Goal: Task Accomplishment & Management: Use online tool/utility

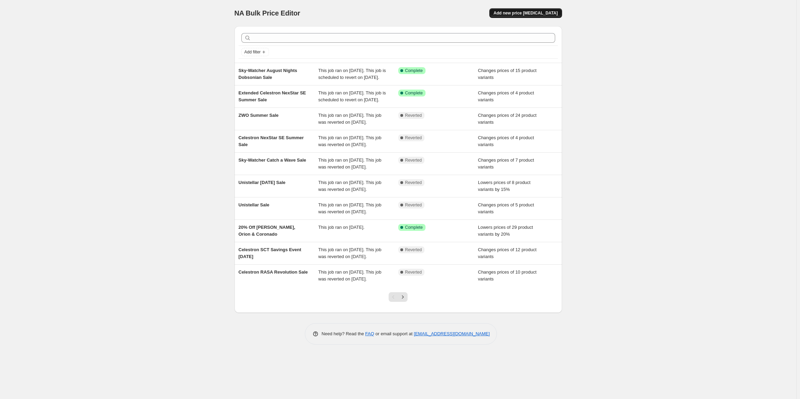
click at [527, 16] on button "Add new price [MEDICAL_DATA]" at bounding box center [525, 13] width 72 height 10
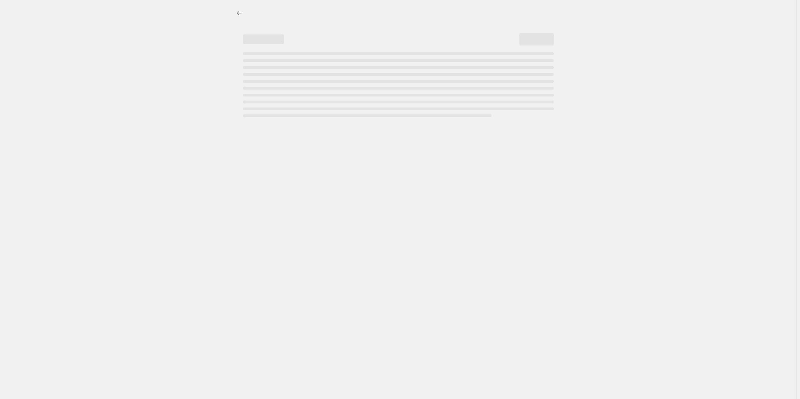
select select "percentage"
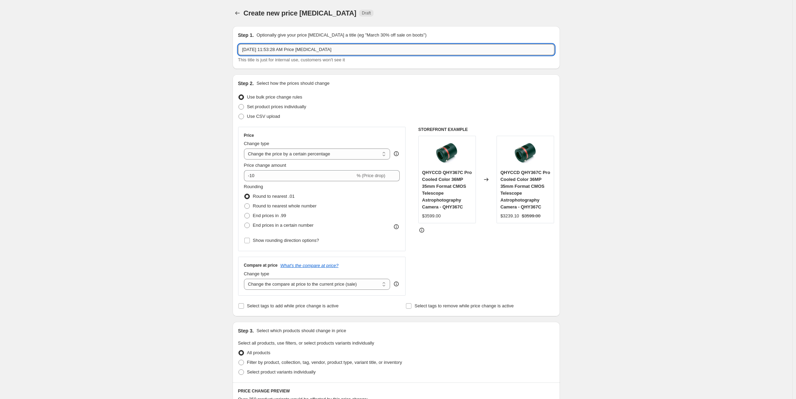
click at [301, 50] on input "[DATE] 11:53:28 AM Price [MEDICAL_DATA]" at bounding box center [396, 49] width 316 height 11
type input "Explore Scientific Telescope Sale"
click at [423, 108] on div "Set product prices individually" at bounding box center [396, 107] width 316 height 10
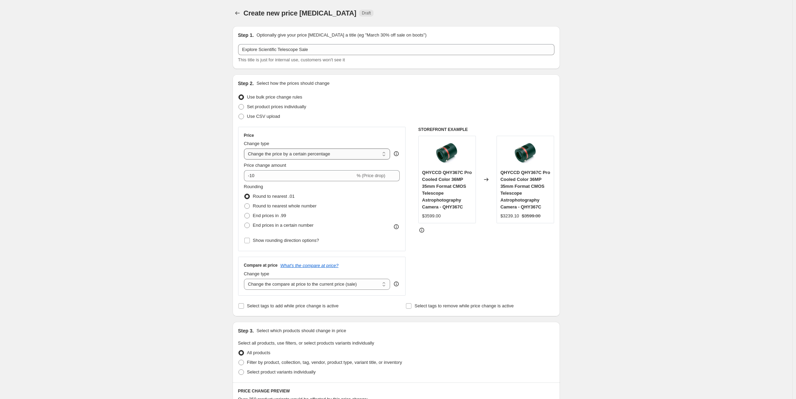
click at [283, 153] on select "Change the price to a certain amount Change the price by a certain amount Chang…" at bounding box center [317, 154] width 147 height 11
click at [188, 147] on div "Create new price [MEDICAL_DATA]. This page is ready Create new price [MEDICAL_D…" at bounding box center [396, 357] width 793 height 714
click at [264, 105] on span "Set product prices individually" at bounding box center [276, 106] width 59 height 5
click at [239, 104] on input "Set product prices individually" at bounding box center [239, 104] width 0 height 0
radio input "true"
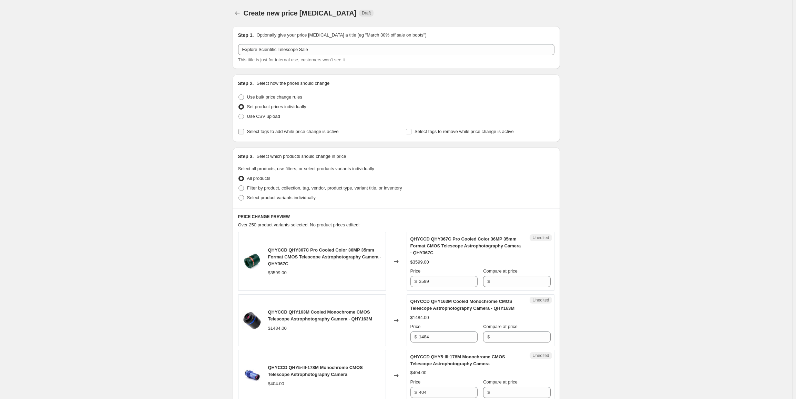
click at [310, 132] on span "Select tags to add while price change is active" at bounding box center [293, 131] width 92 height 5
click at [244, 132] on input "Select tags to add while price change is active" at bounding box center [242, 132] width 6 height 6
checkbox input "true"
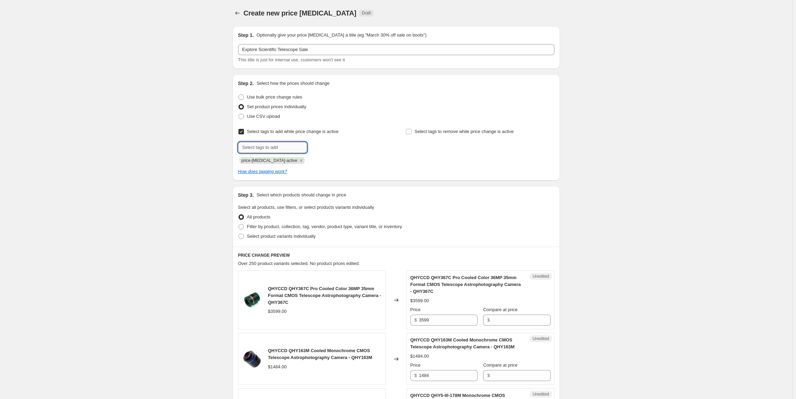
click at [280, 146] on input "text" at bounding box center [272, 147] width 69 height 11
type input "On Sale"
click at [284, 146] on input "On Sale" at bounding box center [272, 147] width 69 height 11
click at [341, 147] on button "Add On Sale" at bounding box center [325, 147] width 33 height 10
click at [282, 146] on input "text" at bounding box center [272, 147] width 69 height 11
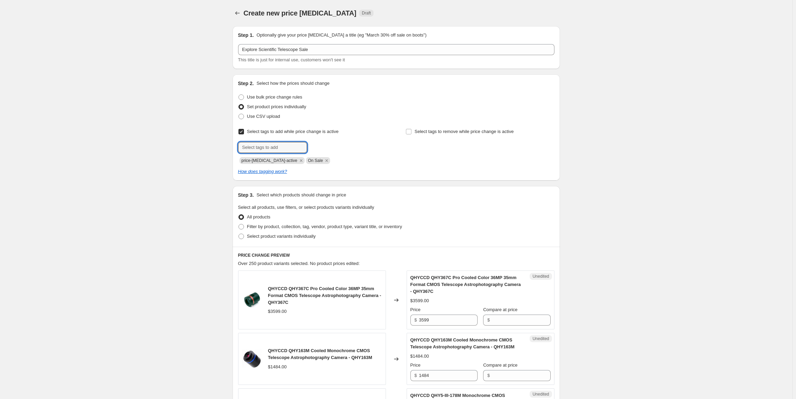
type input "0n-sale"
click at [335, 145] on span "0n-sale" at bounding box center [329, 146] width 14 height 5
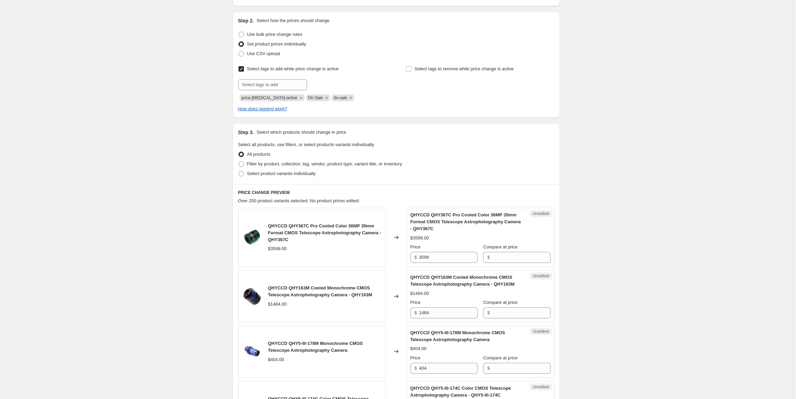
scroll to position [69, 0]
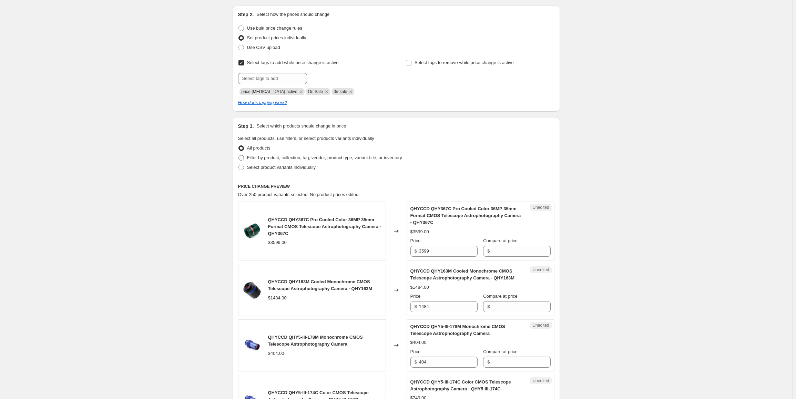
click at [276, 157] on span "Filter by product, collection, tag, vendor, product type, variant title, or inv…" at bounding box center [324, 157] width 155 height 5
click at [239, 155] on input "Filter by product, collection, tag, vendor, product type, variant title, or inv…" at bounding box center [239, 155] width 0 height 0
radio input "true"
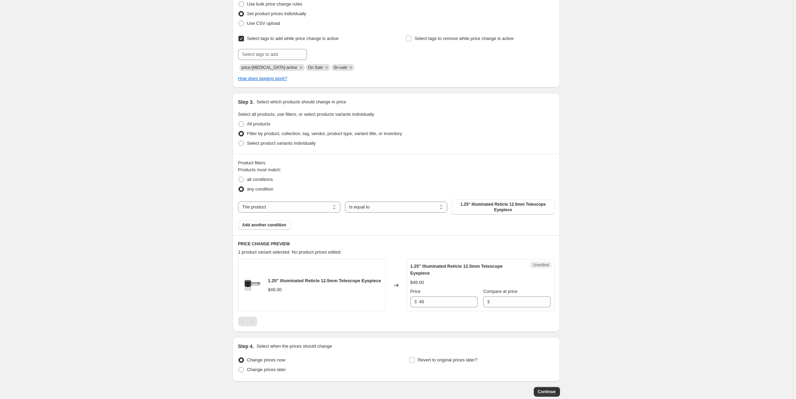
scroll to position [103, 0]
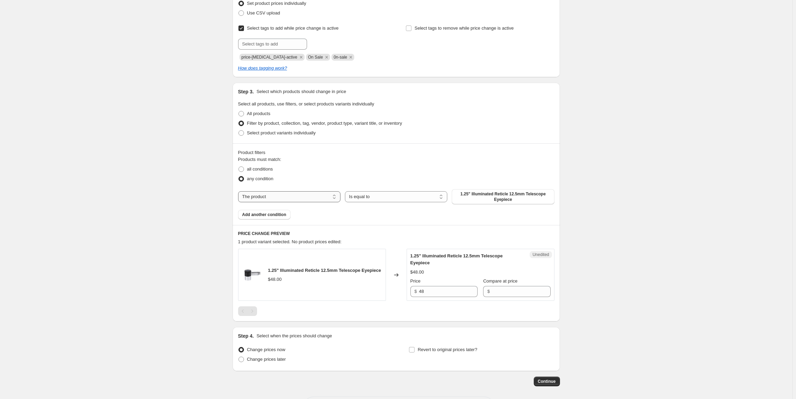
click at [314, 196] on select "The product The product's collection The product's tag The product's vendor The…" at bounding box center [289, 196] width 102 height 11
click at [313, 196] on select "The product The product's collection The product's tag The product's vendor The…" at bounding box center [289, 196] width 102 height 11
select select "collection"
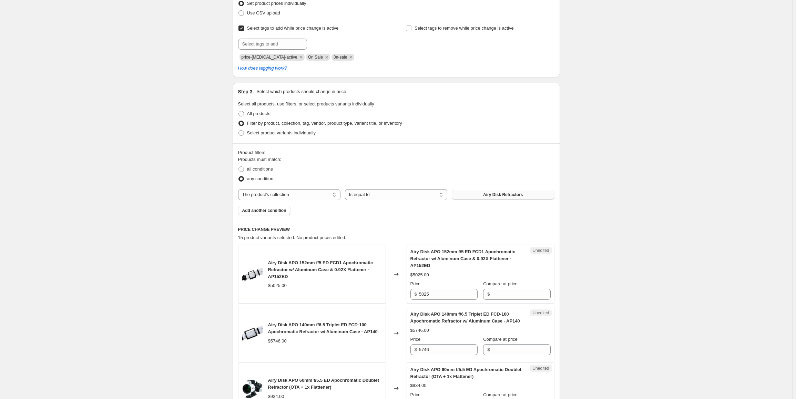
click at [504, 195] on span "Airy Disk Refractors" at bounding box center [503, 195] width 40 height 6
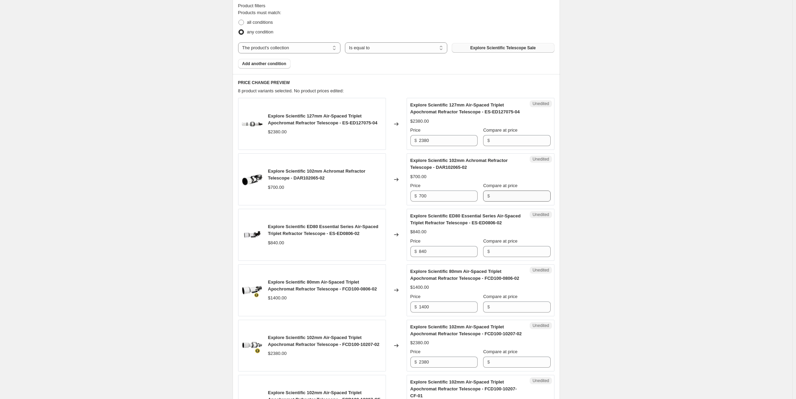
scroll to position [241, 0]
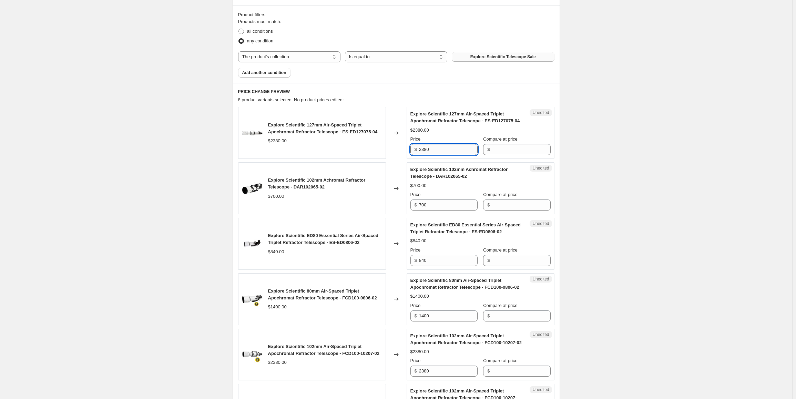
click at [458, 152] on input "2380" at bounding box center [448, 149] width 59 height 11
type input "2380"
click at [510, 151] on input "Compare at price" at bounding box center [521, 149] width 59 height 11
paste input "2380"
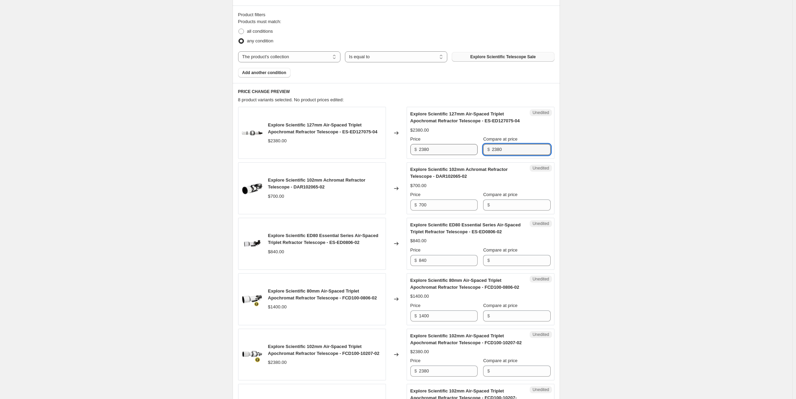
type input "2380"
click at [440, 148] on input "2380" at bounding box center [448, 149] width 59 height 11
type input "1820"
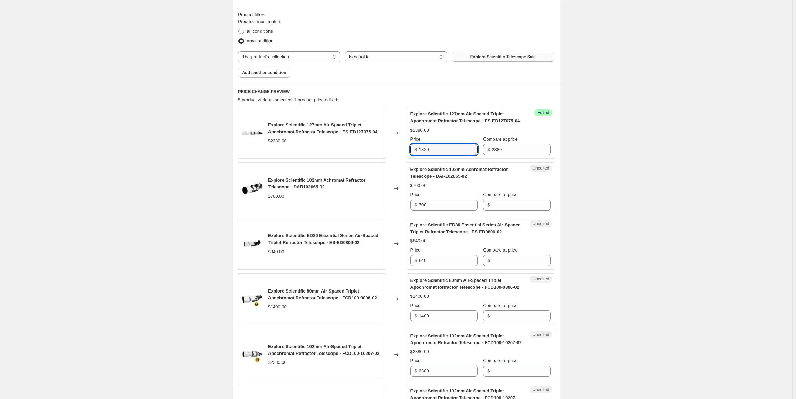
click at [616, 149] on div "Create new price [MEDICAL_DATA]. This page is ready Create new price [MEDICAL_D…" at bounding box center [396, 227] width 793 height 937
click at [442, 206] on input "700" at bounding box center [448, 205] width 59 height 11
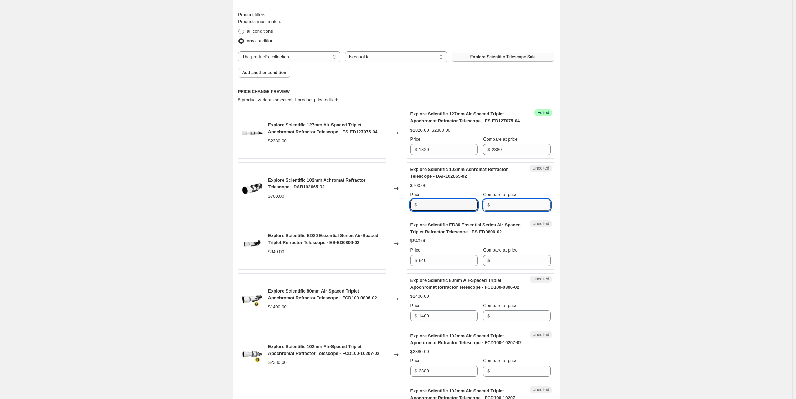
type input "700"
click at [514, 205] on input "Compare at price" at bounding box center [521, 205] width 59 height 11
paste input "700"
type input "700"
click at [454, 204] on input "700" at bounding box center [448, 205] width 59 height 11
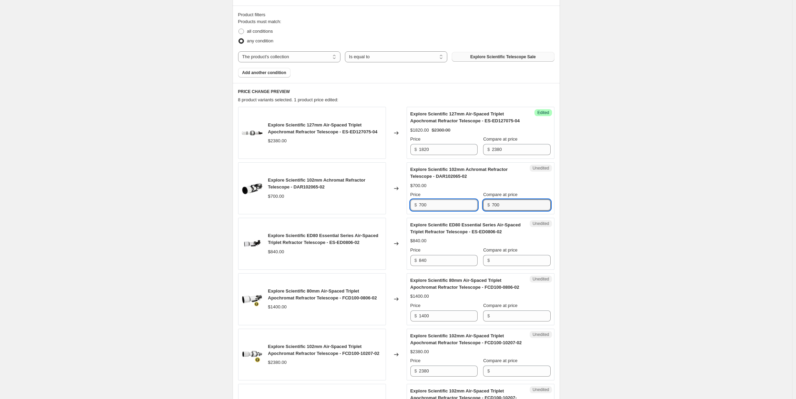
click at [454, 204] on input "700" at bounding box center [448, 205] width 59 height 11
type input "462"
click at [608, 184] on div "Create new price [MEDICAL_DATA]. This page is ready Create new price [MEDICAL_D…" at bounding box center [396, 227] width 793 height 937
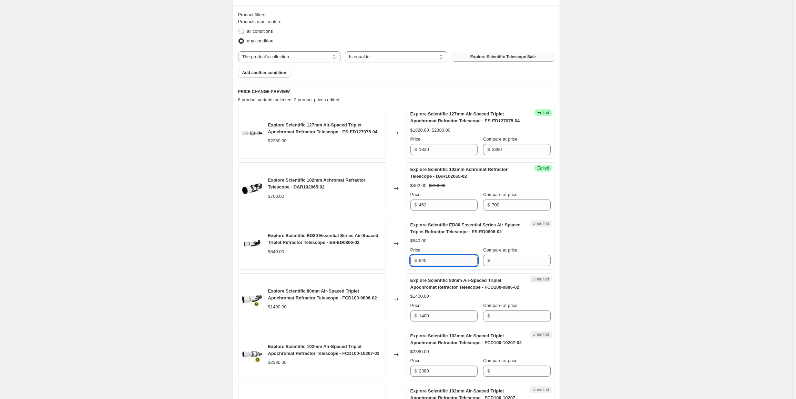
click at [447, 260] on input "840" at bounding box center [448, 260] width 59 height 11
type input "840"
click at [543, 264] on input "Compare at price" at bounding box center [521, 260] width 59 height 11
paste input "840"
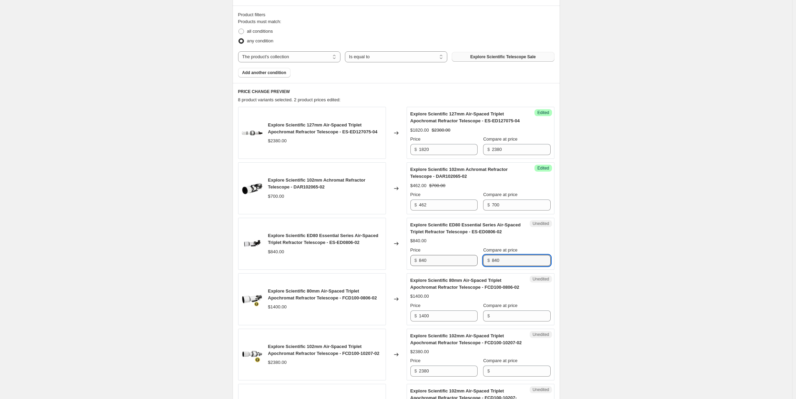
type input "840"
click at [446, 263] on input "840" at bounding box center [448, 260] width 59 height 11
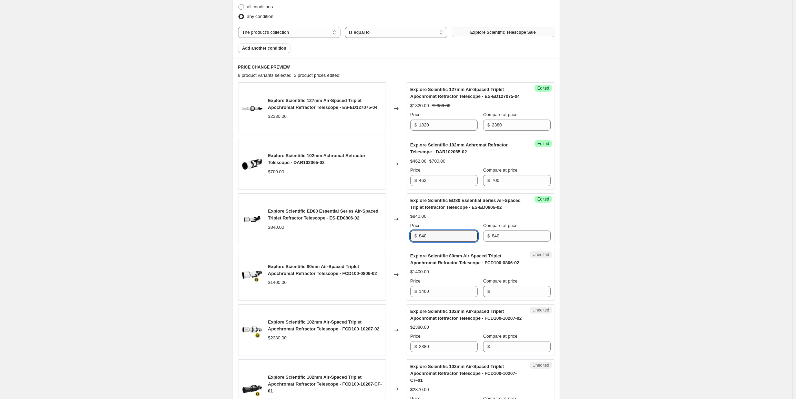
scroll to position [345, 0]
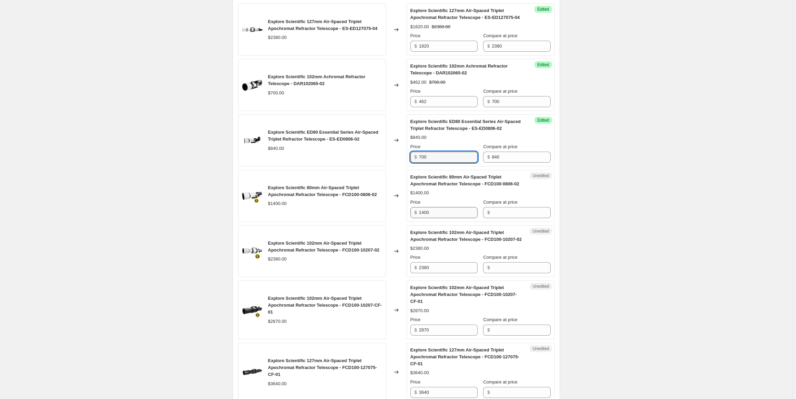
type input "700"
click at [435, 215] on input "1400" at bounding box center [448, 212] width 59 height 11
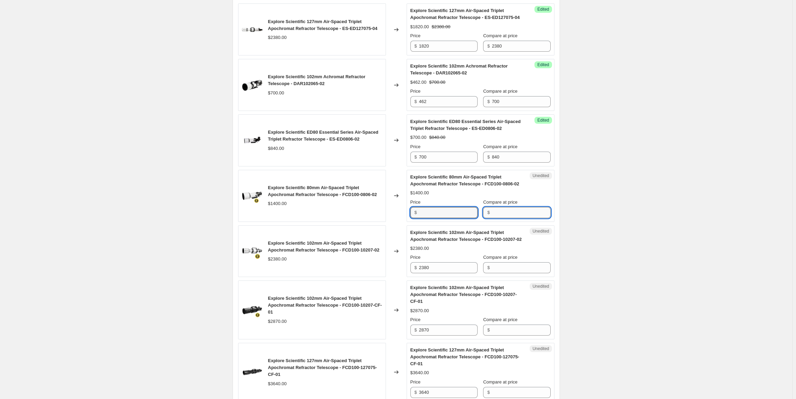
type input "1400"
click at [516, 210] on input "Compare at price" at bounding box center [521, 212] width 59 height 11
paste input "1400"
type input "1400"
click at [451, 213] on input "1400" at bounding box center [448, 212] width 59 height 11
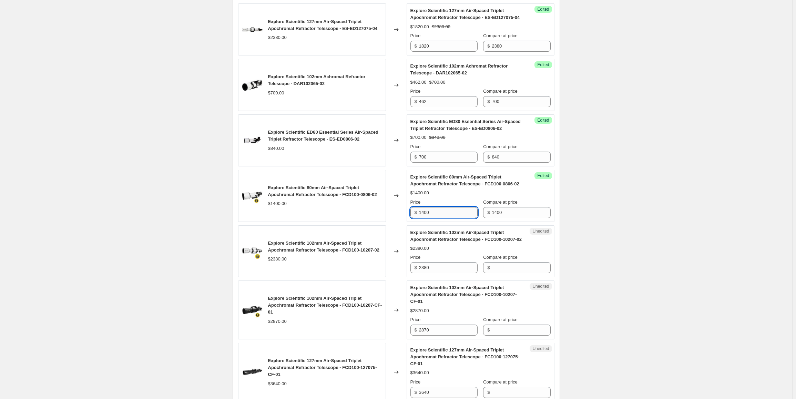
click at [451, 213] on input "1400" at bounding box center [448, 212] width 59 height 11
type input "1120"
click at [432, 269] on input "2380" at bounding box center [448, 267] width 59 height 11
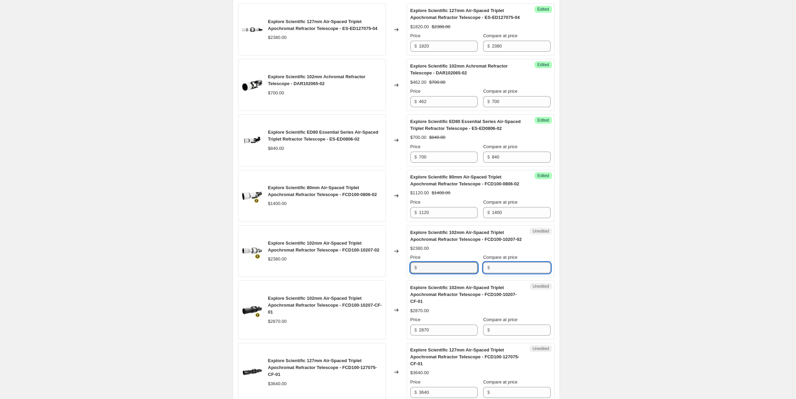
type input "2380"
click at [511, 269] on input "Compare at price" at bounding box center [521, 267] width 59 height 11
paste input "2380"
type input "2380"
click at [452, 269] on input "2380" at bounding box center [448, 267] width 59 height 11
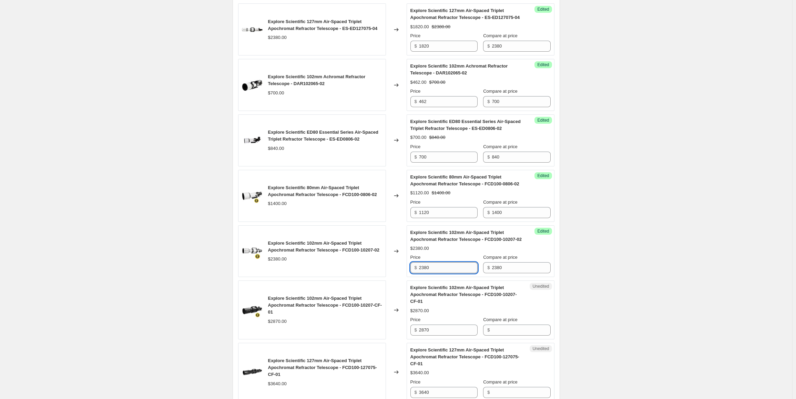
click at [452, 269] on input "2380" at bounding box center [448, 267] width 59 height 11
type input "1960"
click at [441, 332] on input "2870" at bounding box center [448, 330] width 59 height 11
click at [441, 330] on input "2870" at bounding box center [448, 330] width 59 height 11
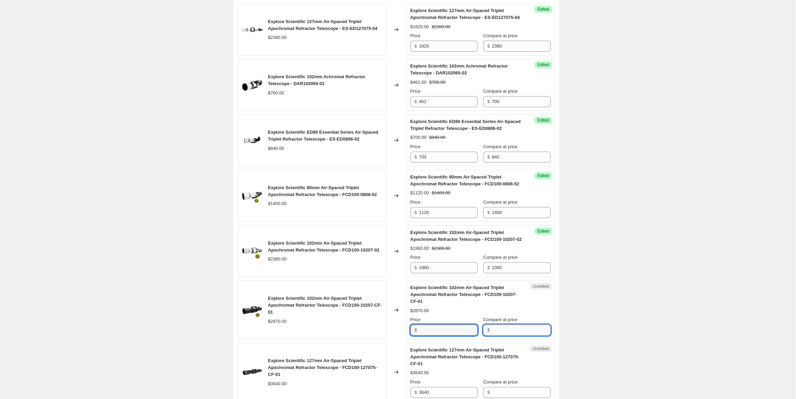
type input "2870"
click at [533, 330] on input "Compare at price" at bounding box center [521, 330] width 59 height 11
paste input "2870"
type input "2870"
click at [437, 331] on input "2870" at bounding box center [448, 330] width 59 height 11
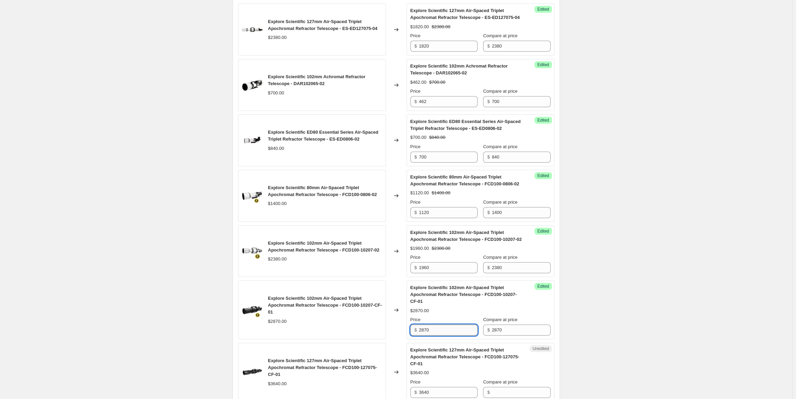
click at [437, 331] on input "2870" at bounding box center [448, 330] width 59 height 11
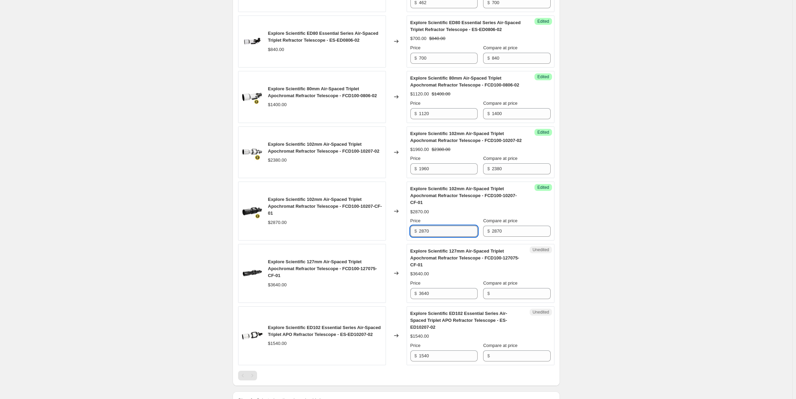
scroll to position [448, 0]
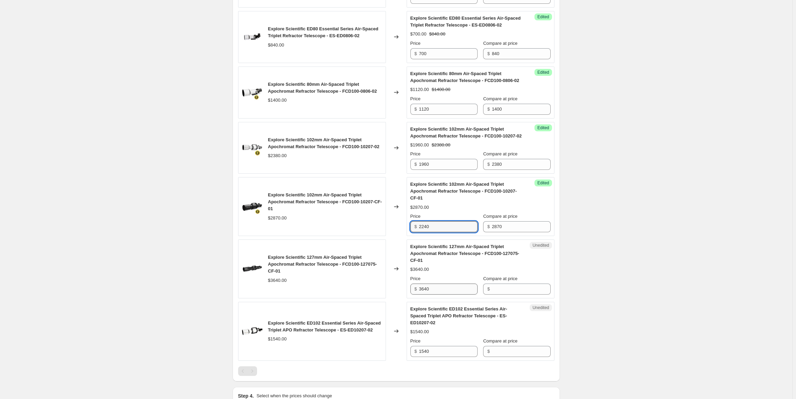
type input "2240"
click at [438, 292] on input "3640" at bounding box center [448, 289] width 59 height 11
click at [438, 291] on input "3640" at bounding box center [448, 289] width 59 height 11
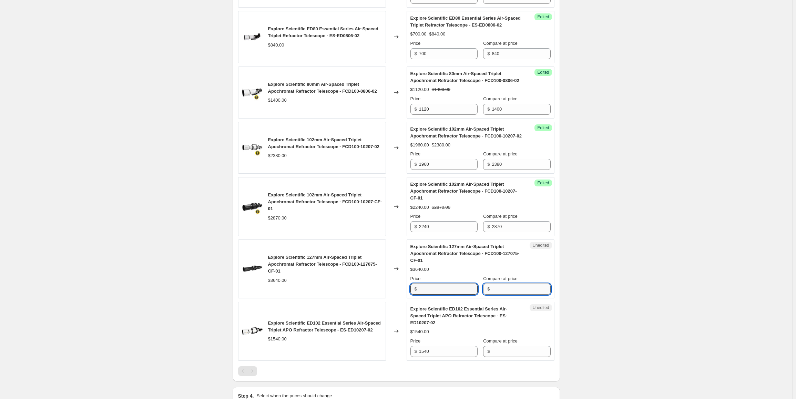
type input "3640"
click at [524, 286] on input "Compare at price" at bounding box center [521, 289] width 59 height 11
paste input "3640"
type input "3640"
click at [452, 289] on input "3640" at bounding box center [448, 289] width 59 height 11
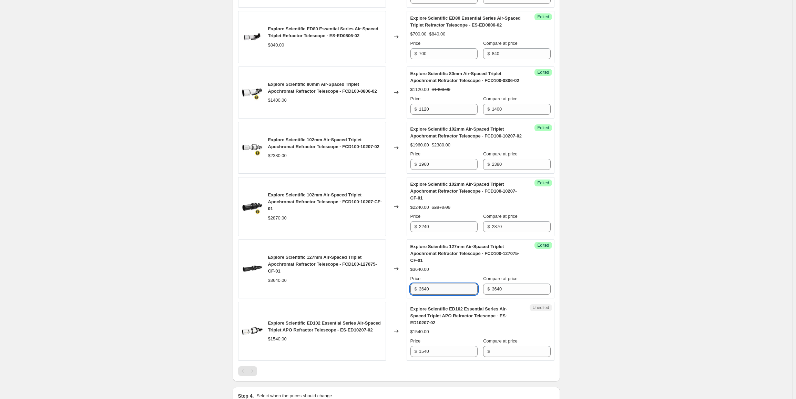
click at [451, 288] on input "3640" at bounding box center [448, 289] width 59 height 11
type input "2780"
click at [656, 263] on div "Create new price [MEDICAL_DATA]. This page is ready Create new price [MEDICAL_D…" at bounding box center [396, 20] width 793 height 937
click at [434, 348] on input "1540" at bounding box center [448, 351] width 59 height 11
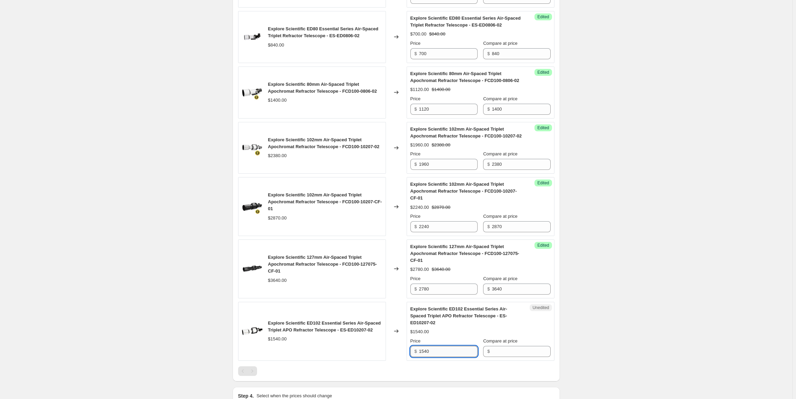
click at [434, 347] on input "1540" at bounding box center [448, 351] width 59 height 11
type input "1540"
click at [513, 346] on input "Compare at price" at bounding box center [521, 351] width 59 height 11
paste input "1540"
type input "1540"
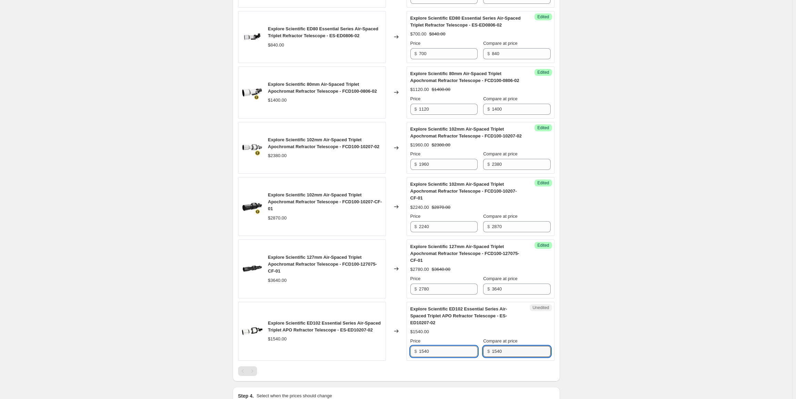
click at [431, 346] on input "1540" at bounding box center [448, 351] width 59 height 11
type input "1190"
click at [135, 277] on div "Create new price [MEDICAL_DATA]. This page is ready Create new price [MEDICAL_D…" at bounding box center [396, 20] width 793 height 937
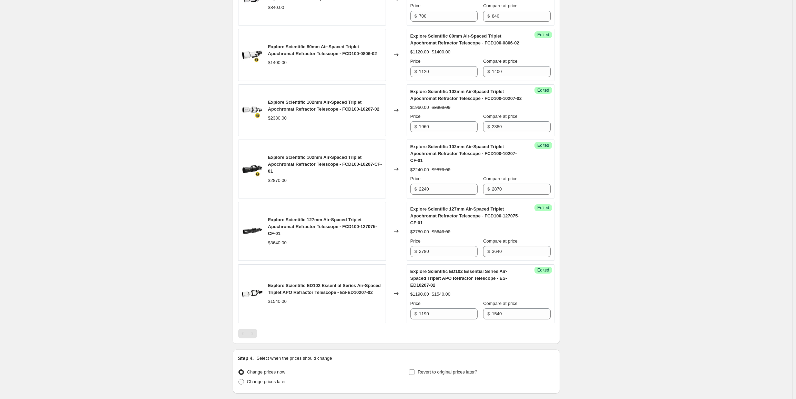
scroll to position [531, 0]
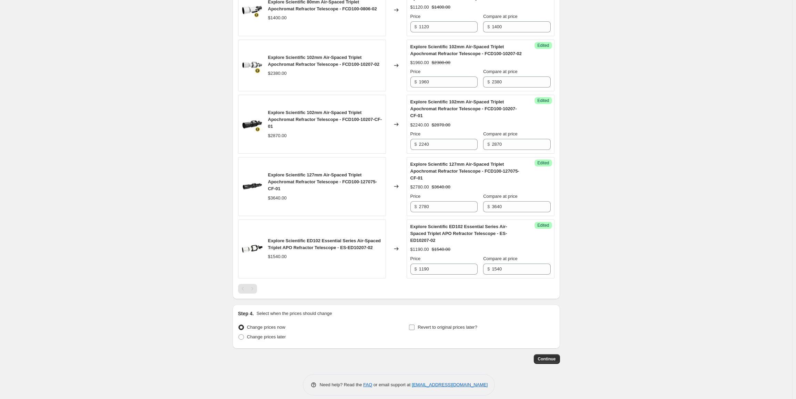
click at [445, 325] on span "Revert to original prices later?" at bounding box center [448, 327] width 60 height 5
click at [415, 325] on input "Revert to original prices later?" at bounding box center [412, 328] width 6 height 6
checkbox input "true"
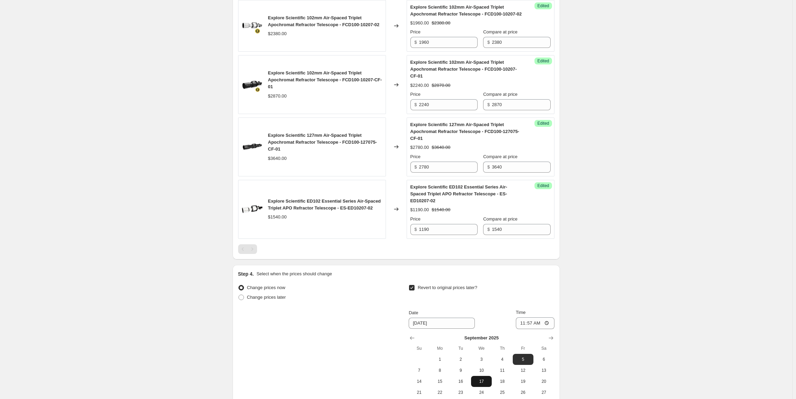
scroll to position [634, 0]
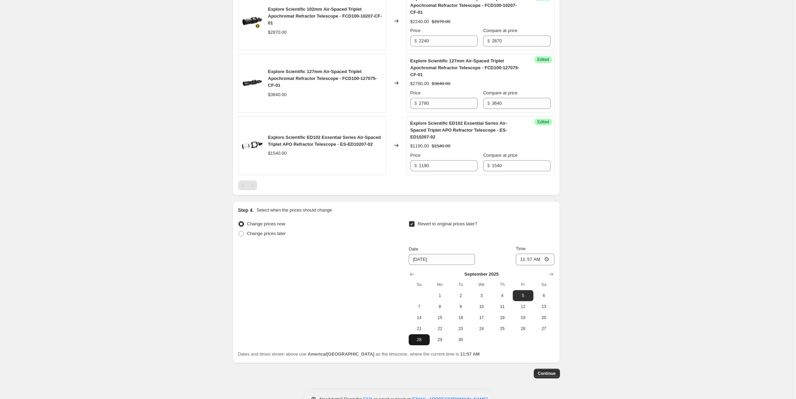
click at [424, 337] on span "28" at bounding box center [419, 340] width 15 height 6
type input "[DATE]"
click at [537, 256] on input "11:57" at bounding box center [535, 260] width 39 height 12
click at [529, 254] on input "11:57" at bounding box center [535, 260] width 39 height 12
type input "23:59"
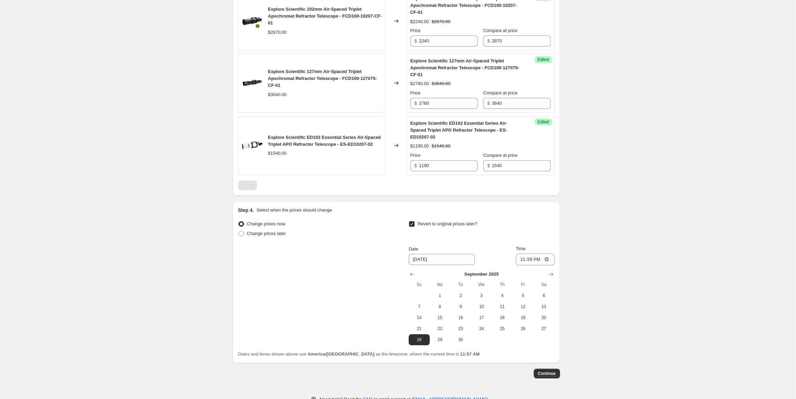
click at [535, 230] on div "Revert to original prices later?" at bounding box center [481, 229] width 145 height 21
click at [548, 371] on span "Continue" at bounding box center [547, 374] width 18 height 6
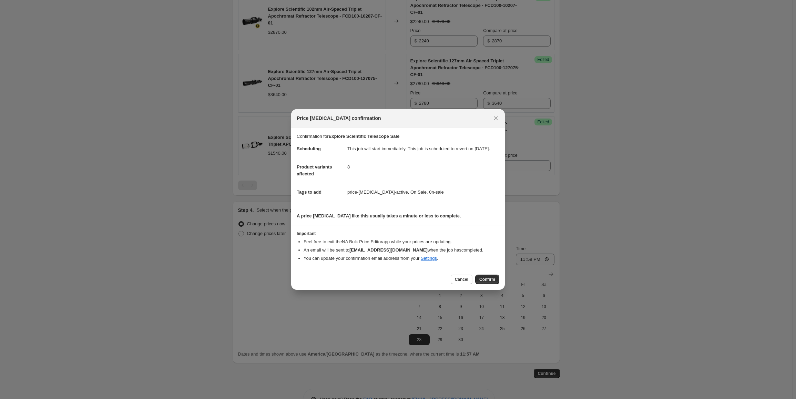
click at [488, 282] on span "Confirm" at bounding box center [488, 280] width 16 height 6
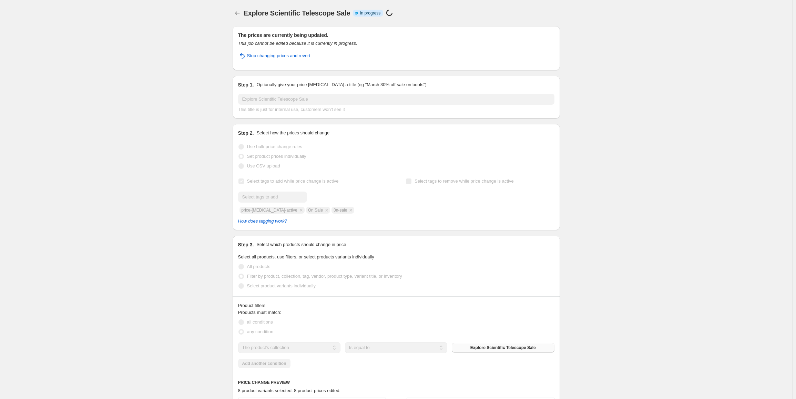
select select "collection"
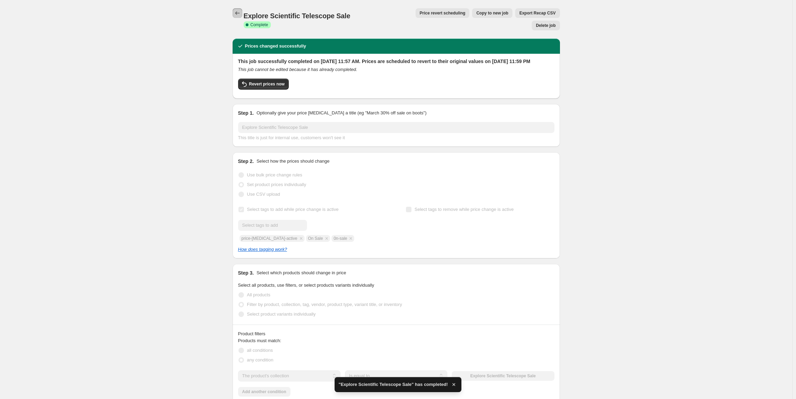
click at [237, 14] on icon "Price change jobs" at bounding box center [237, 13] width 7 height 7
